Goal: Transaction & Acquisition: Obtain resource

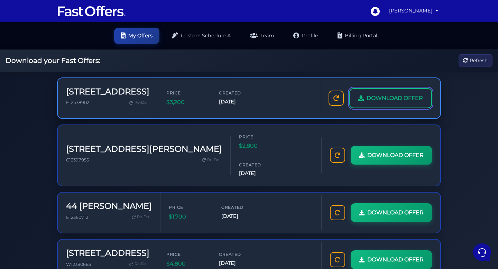
click at [407, 99] on span "DOWNLOAD OFFER" at bounding box center [395, 98] width 56 height 9
